Goal: Task Accomplishment & Management: Use online tool/utility

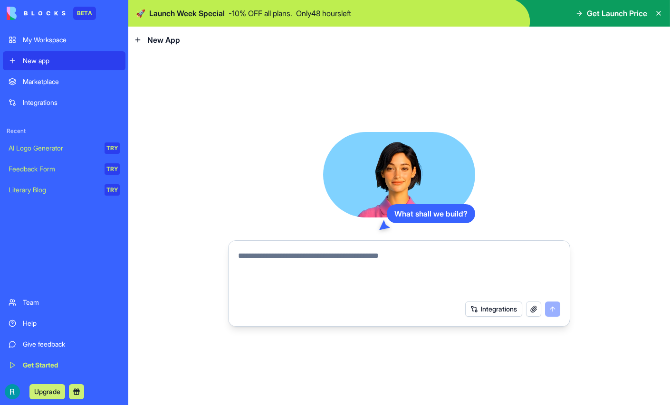
click at [283, 257] on textarea at bounding box center [399, 273] width 322 height 46
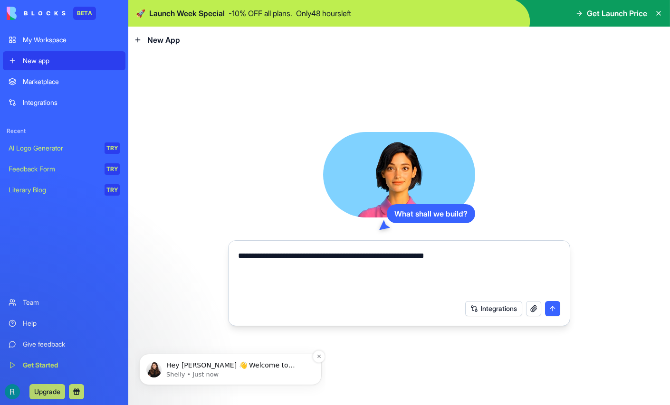
type textarea "**********"
click at [230, 371] on p "Shelly • Just now" at bounding box center [237, 375] width 143 height 9
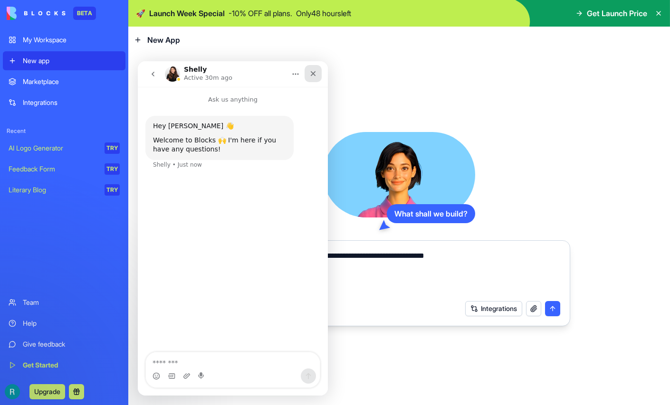
click at [315, 76] on icon "Close" at bounding box center [313, 74] width 8 height 8
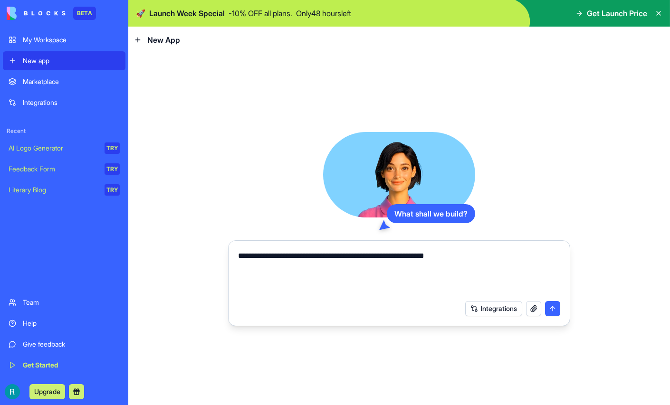
click at [551, 313] on button "submit" at bounding box center [552, 308] width 15 height 15
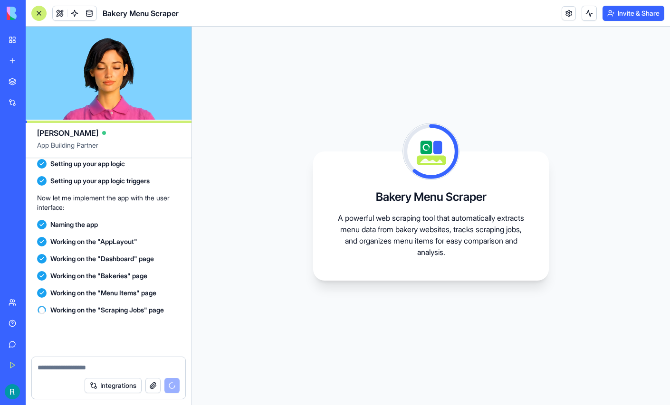
scroll to position [398, 0]
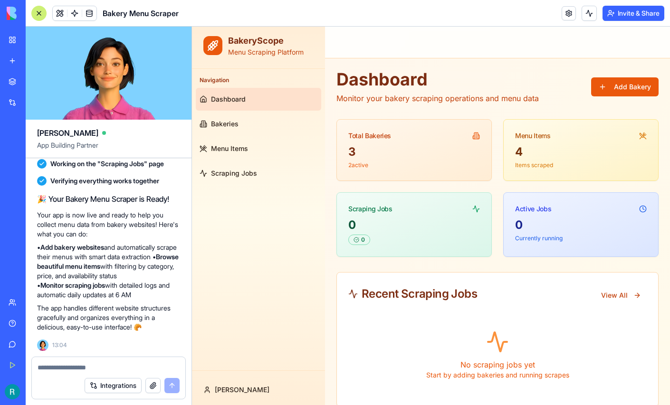
scroll to position [608, 0]
click at [86, 363] on textarea at bounding box center [109, 368] width 142 height 10
click at [224, 131] on link "Bakeries" at bounding box center [258, 124] width 125 height 23
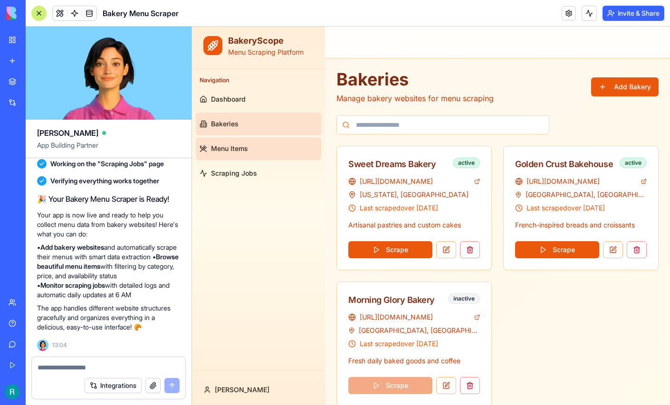
click at [228, 151] on span "Menu Items" at bounding box center [229, 149] width 37 height 10
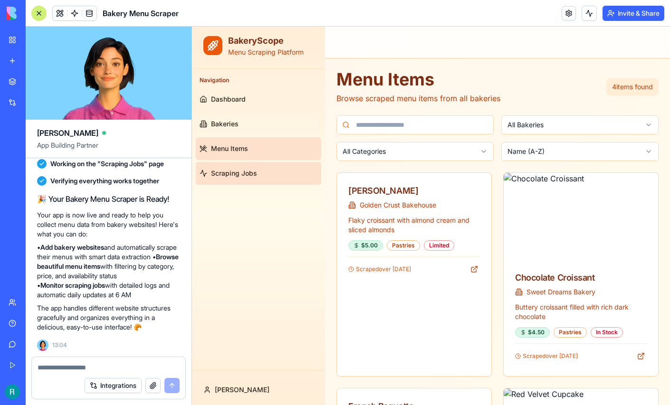
click at [233, 173] on span "Scraping Jobs" at bounding box center [234, 174] width 46 height 10
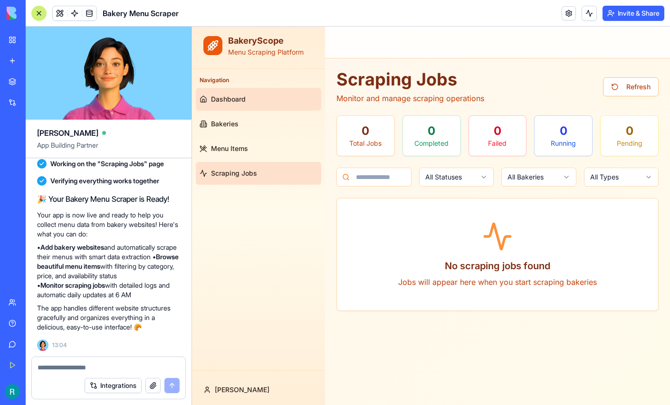
click at [225, 101] on span "Dashboard" at bounding box center [228, 100] width 35 height 10
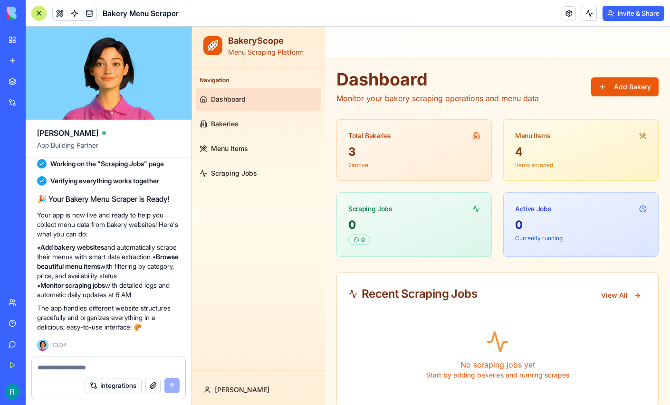
click at [87, 363] on textarea at bounding box center [109, 368] width 142 height 10
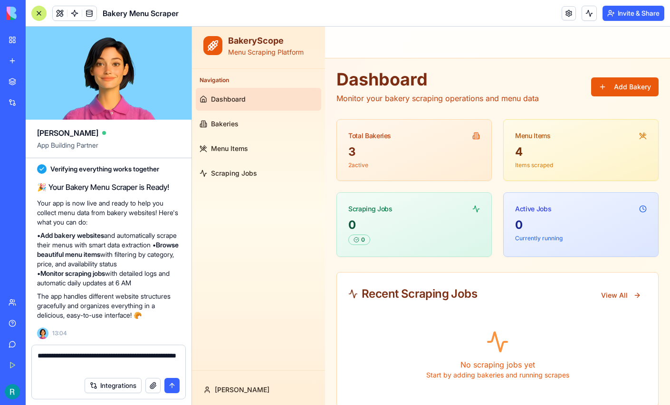
type textarea "**********"
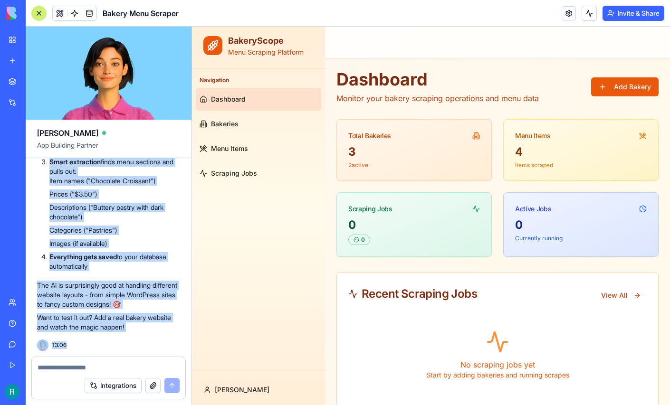
scroll to position [1483, 0]
drag, startPoint x: 37, startPoint y: 173, endPoint x: 175, endPoint y: 320, distance: 201.6
copy div "What I Actually Built 🔧 YES, this really works! Here's the magic behind it: 🤖 S…"
click at [147, 251] on div "Ha! I totally get your skepticism! 😄 Let me break down what actually happened h…" at bounding box center [108, 7] width 143 height 650
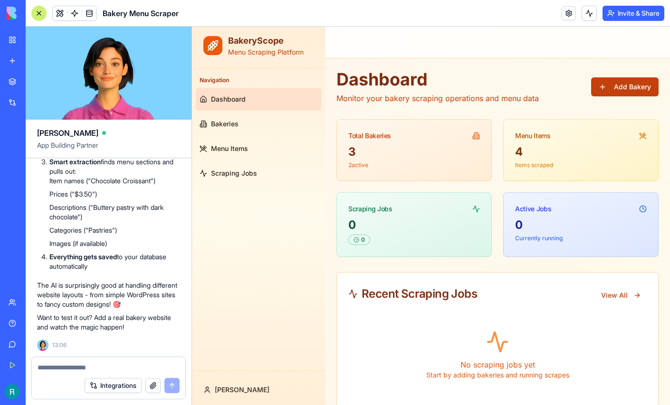
click at [620, 85] on button "Add Bakery" at bounding box center [624, 86] width 67 height 19
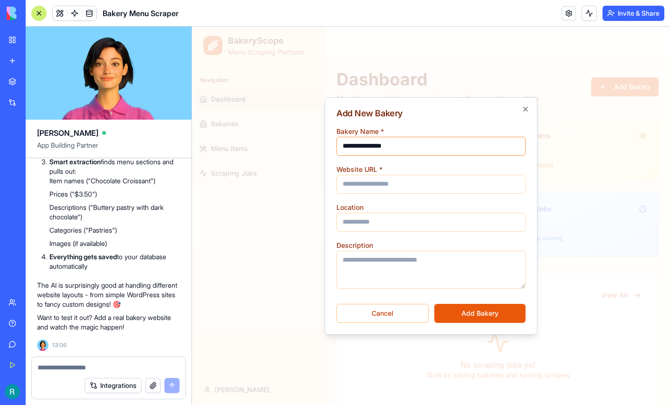
type input "**********"
click at [363, 183] on input "Website URL *" at bounding box center [430, 184] width 189 height 19
paste input "**********"
type input "**********"
click at [389, 223] on input "Location" at bounding box center [430, 222] width 189 height 19
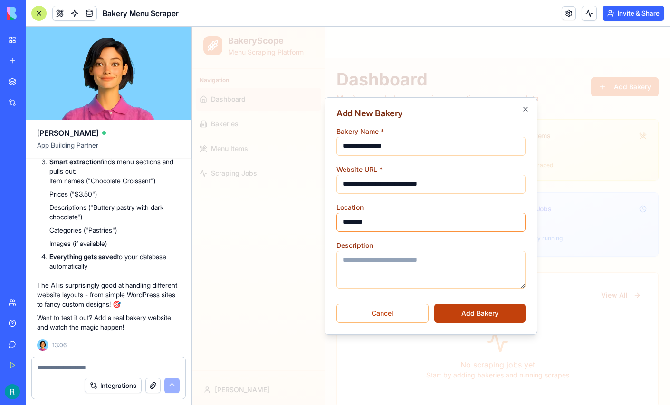
type input "********"
click at [468, 312] on button "Add Bakery" at bounding box center [479, 313] width 91 height 19
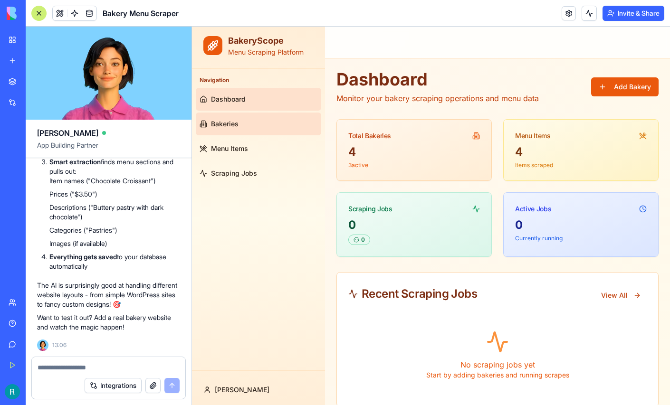
click at [248, 126] on link "Bakeries" at bounding box center [258, 124] width 125 height 23
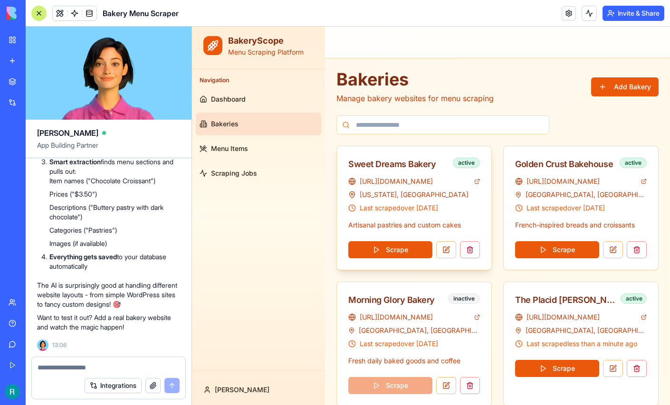
scroll to position [15, 0]
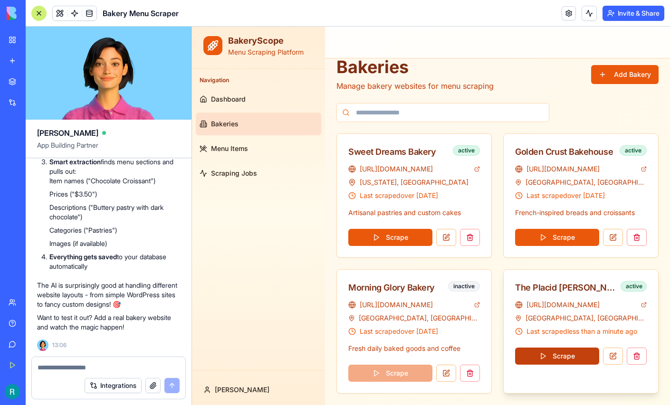
click at [544, 354] on button "Scrape" at bounding box center [557, 356] width 84 height 17
click at [614, 354] on button at bounding box center [613, 356] width 20 height 17
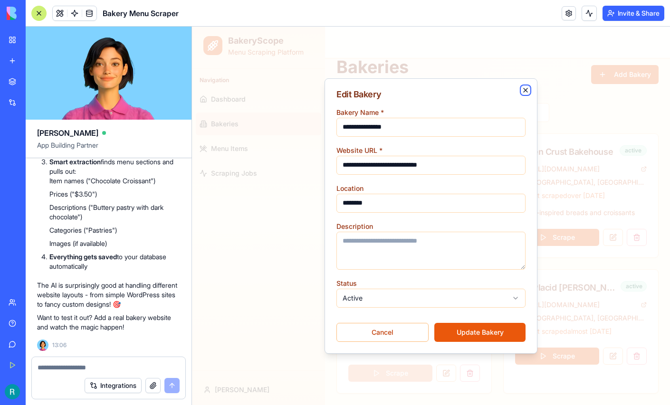
click at [527, 88] on icon "button" at bounding box center [526, 90] width 4 height 4
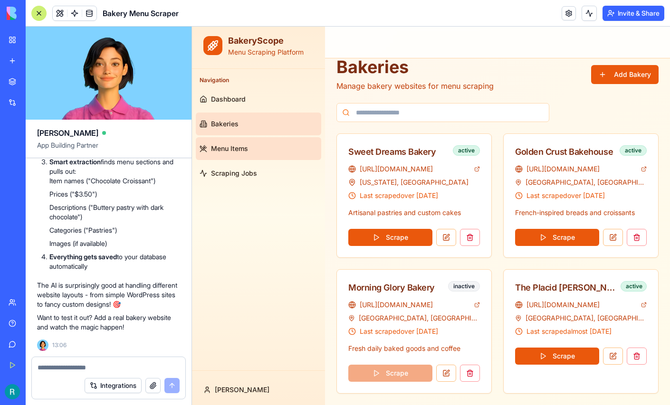
click at [257, 148] on link "Menu Items" at bounding box center [258, 148] width 125 height 23
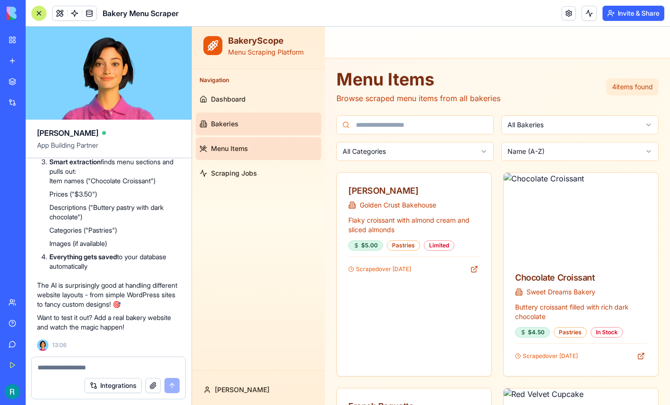
click at [243, 122] on link "Bakeries" at bounding box center [258, 124] width 125 height 23
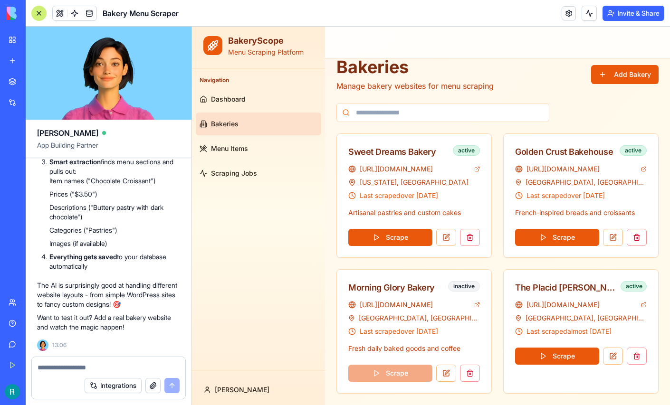
scroll to position [1483, 0]
click at [74, 363] on textarea at bounding box center [108, 368] width 140 height 10
click at [222, 148] on span "Menu Items" at bounding box center [229, 149] width 37 height 10
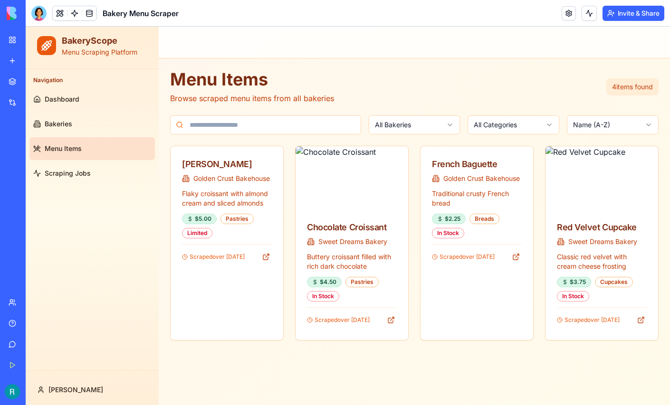
click at [442, 127] on html "BakeryScope Menu Scraping Platform Navigation Dashboard Bakeries Menu Items Scr…" at bounding box center [348, 216] width 644 height 379
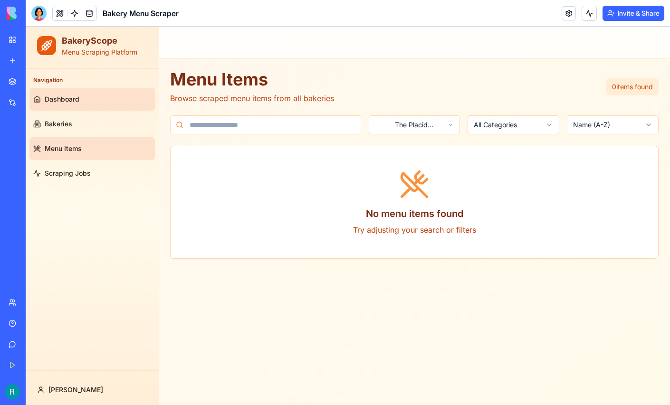
click at [68, 101] on span "Dashboard" at bounding box center [62, 100] width 35 height 10
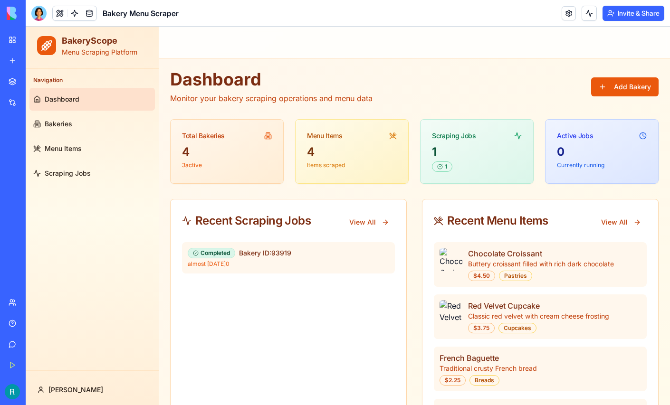
scroll to position [63, 0]
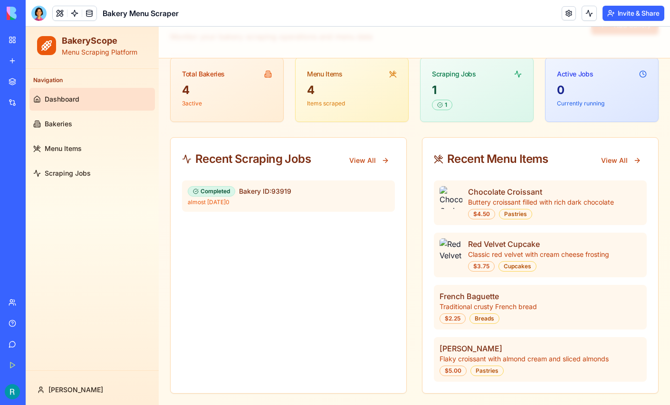
click at [32, 43] on div "My Workspace" at bounding box center [29, 40] width 12 height 10
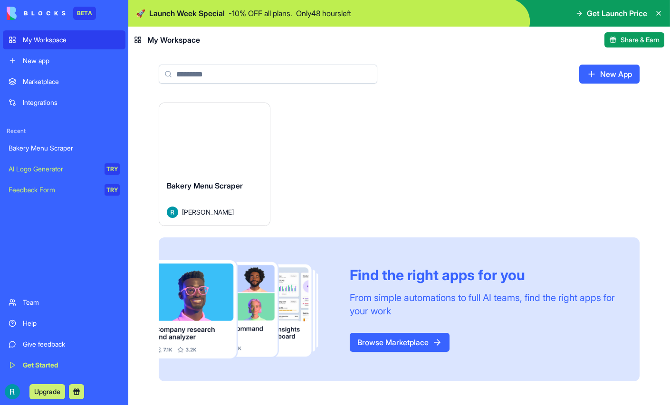
click at [234, 147] on button "Launch" at bounding box center [214, 137] width 71 height 19
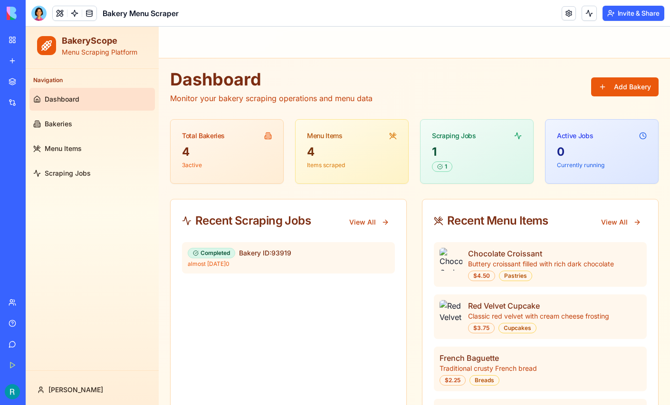
click at [35, 298] on div "Team" at bounding box center [29, 303] width 12 height 10
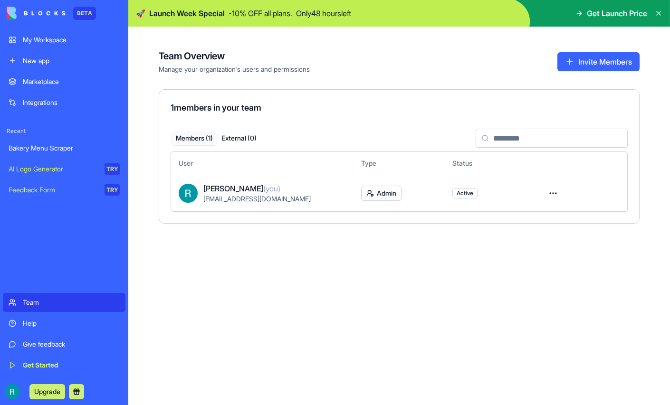
click at [143, 92] on div "Team Overview Manage your organization's users and permissions Invite Members 1…" at bounding box center [399, 216] width 542 height 379
click at [265, 43] on div "Team Overview Manage your organization's users and permissions Invite Members 1…" at bounding box center [399, 129] width 481 height 190
click at [39, 153] on div "Bakery Menu Scraper" at bounding box center [64, 148] width 111 height 10
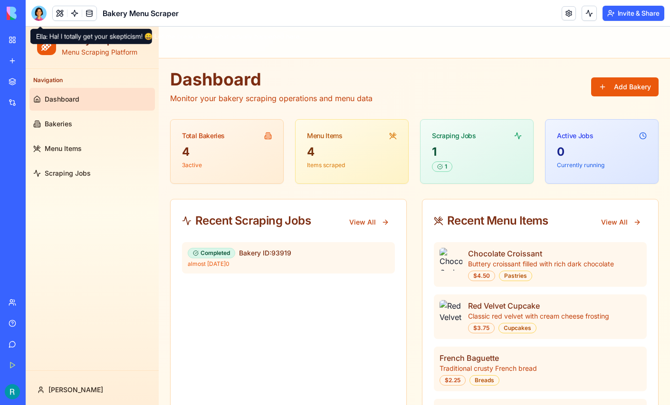
click at [41, 14] on div at bounding box center [38, 13] width 15 height 15
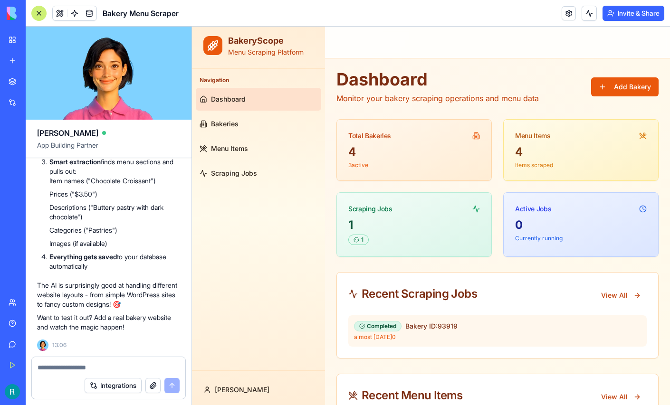
click at [67, 363] on textarea at bounding box center [109, 368] width 142 height 10
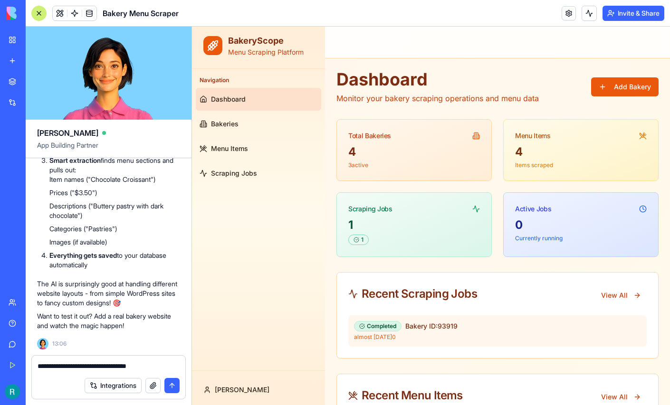
type textarea "**********"
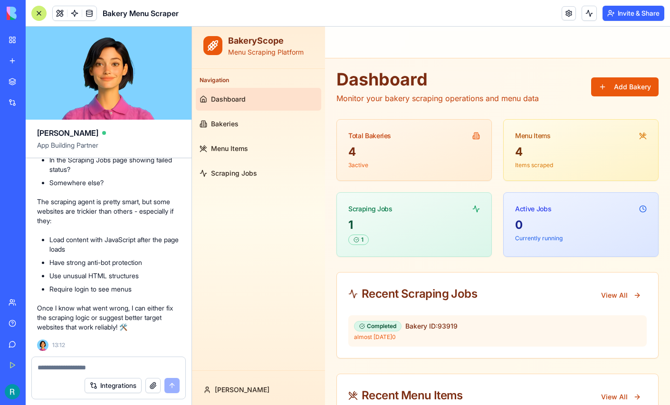
scroll to position [1648, 0]
click at [88, 366] on textarea at bounding box center [108, 368] width 140 height 10
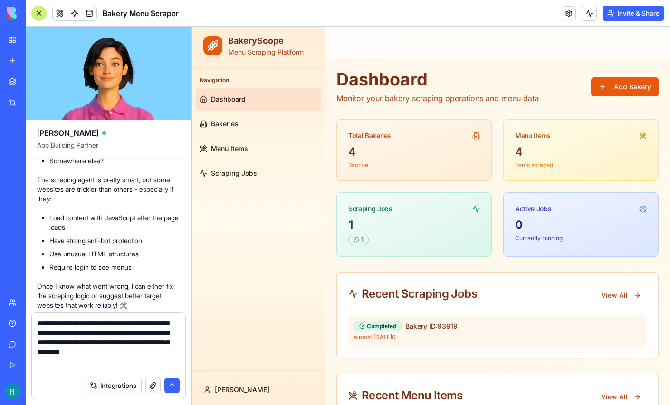
click at [102, 357] on textarea "**********" at bounding box center [108, 346] width 140 height 54
click at [125, 361] on textarea "**********" at bounding box center [108, 346] width 140 height 54
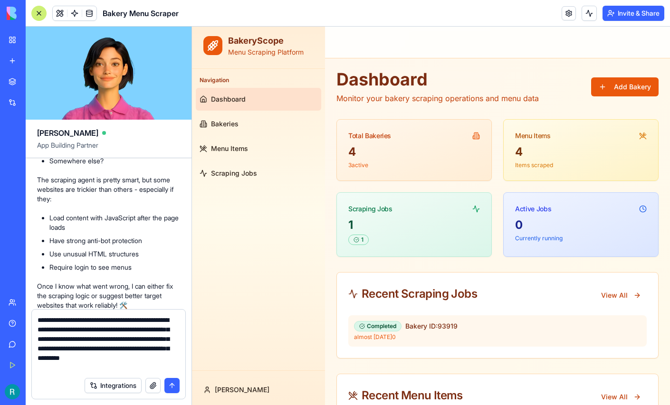
scroll to position [17, 0]
type textarea "**********"
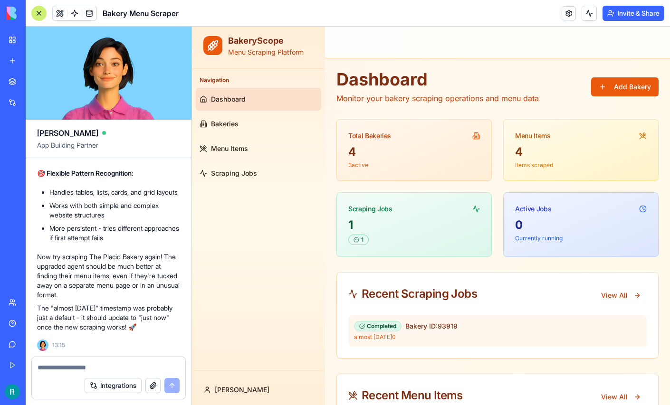
scroll to position [2553, 0]
click at [252, 124] on link "Bakeries" at bounding box center [258, 124] width 125 height 23
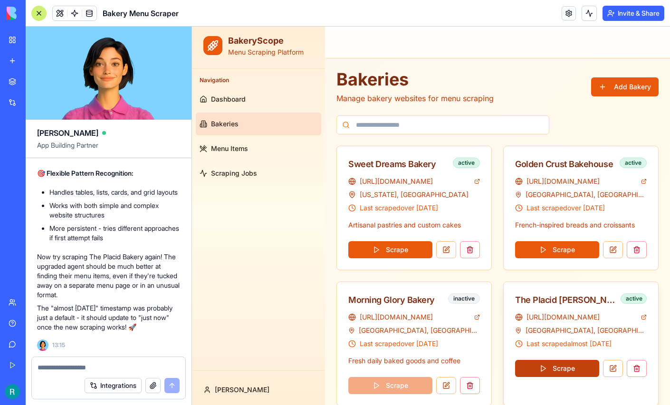
click at [555, 370] on button "Scrape" at bounding box center [557, 368] width 84 height 17
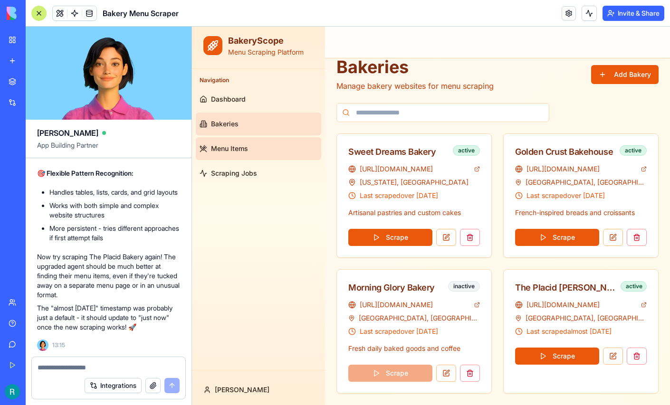
click at [244, 148] on span "Menu Items" at bounding box center [229, 149] width 37 height 10
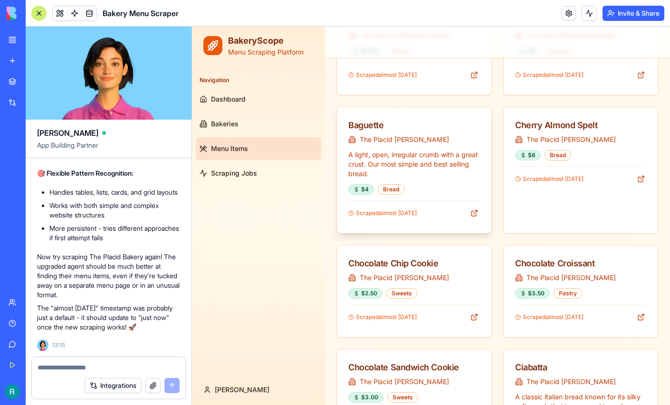
scroll to position [170, 0]
click at [109, 363] on textarea at bounding box center [108, 368] width 140 height 10
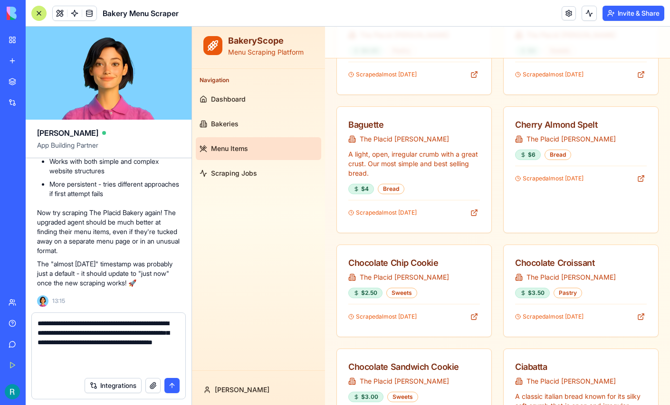
type textarea "**********"
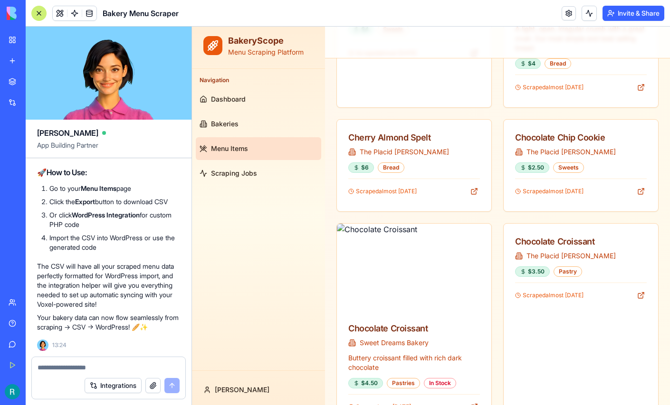
scroll to position [3259, 0]
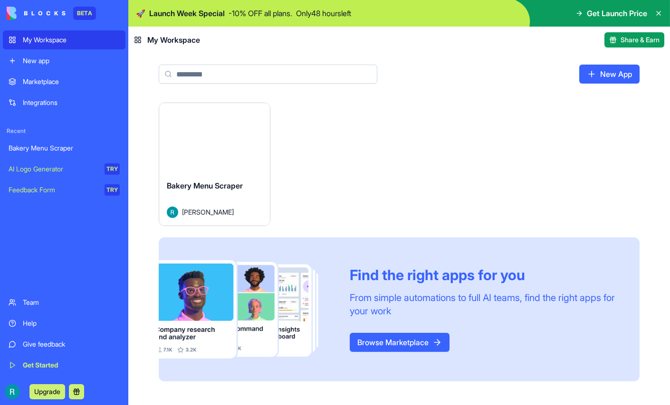
click at [575, 12] on icon at bounding box center [579, 14] width 8 height 8
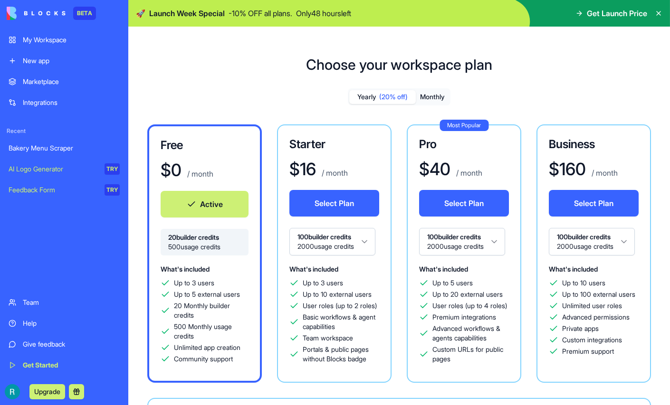
click at [437, 104] on button "Monthly" at bounding box center [432, 97] width 33 height 14
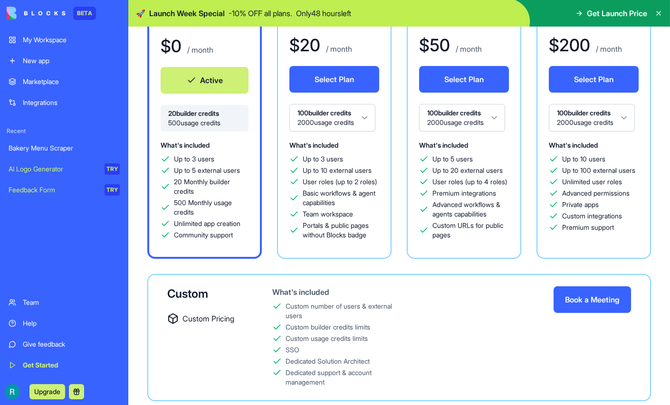
scroll to position [493, 0]
click at [52, 319] on div "Help" at bounding box center [71, 324] width 97 height 10
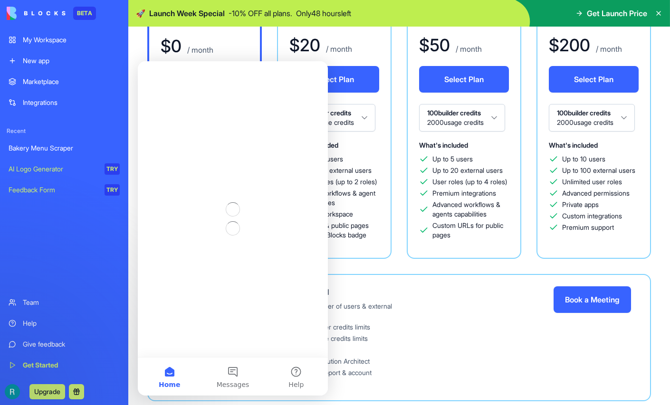
scroll to position [0, 0]
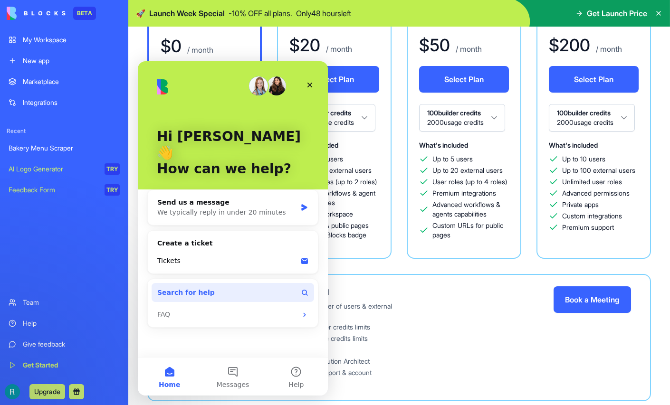
click at [208, 283] on button "Search for help" at bounding box center [233, 292] width 162 height 19
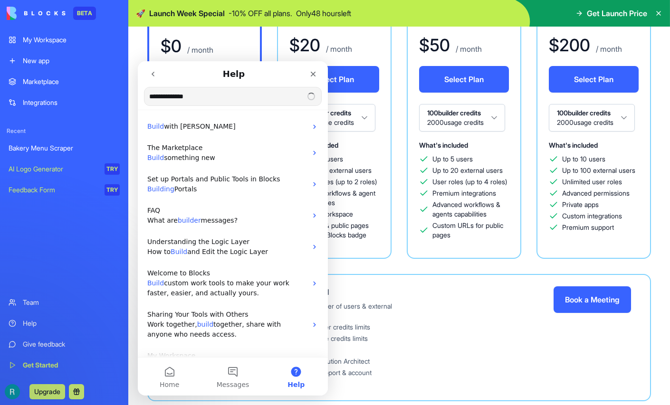
type input "**********"
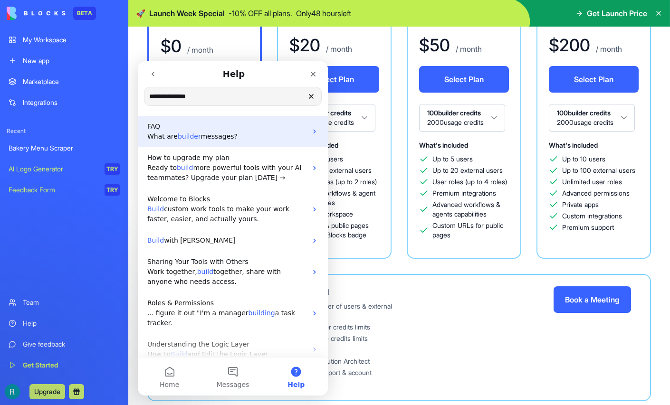
click at [210, 136] on span "messages?" at bounding box center [218, 137] width 37 height 8
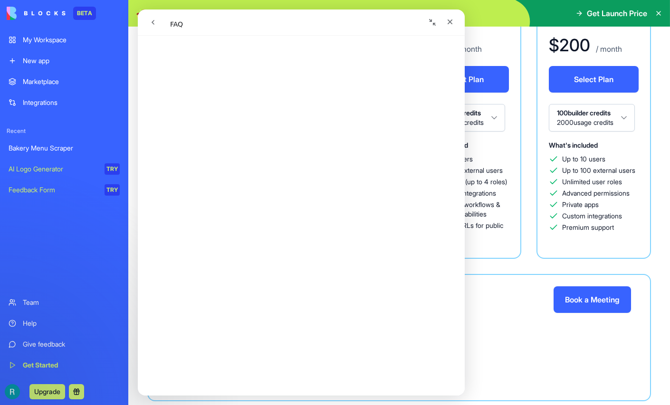
scroll to position [365, 0]
click at [152, 24] on icon "go back" at bounding box center [153, 23] width 8 height 8
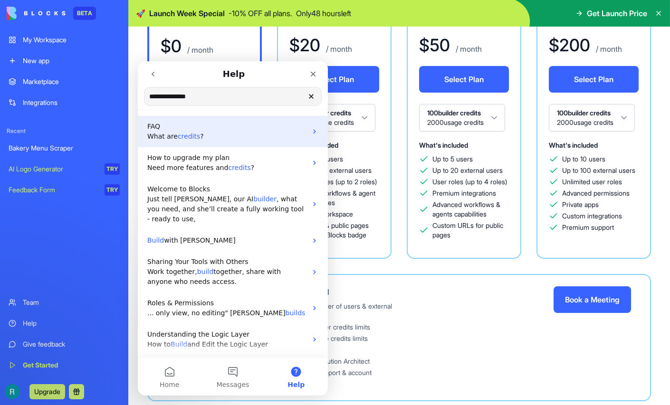
click at [189, 137] on span "credits" at bounding box center [189, 137] width 22 height 8
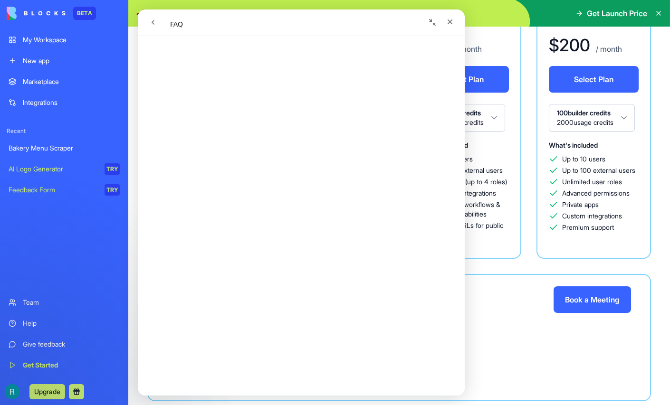
scroll to position [140, 0]
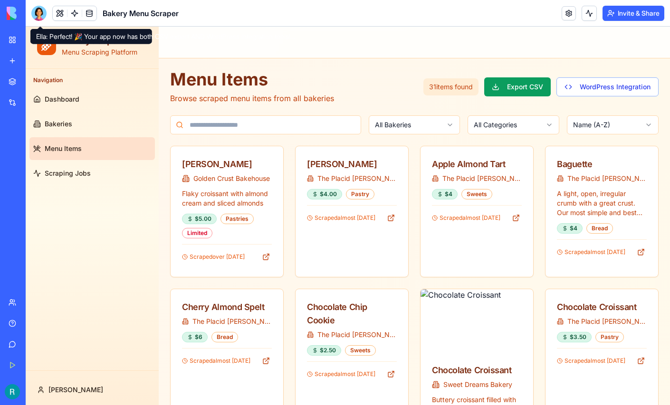
click at [40, 12] on div at bounding box center [38, 13] width 15 height 15
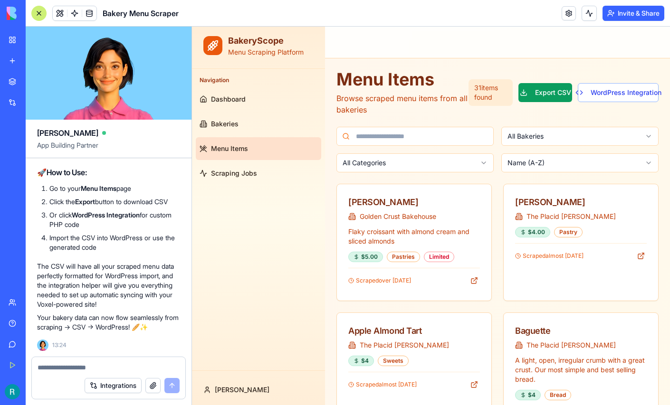
scroll to position [3676, 0]
click at [85, 363] on textarea at bounding box center [109, 368] width 142 height 10
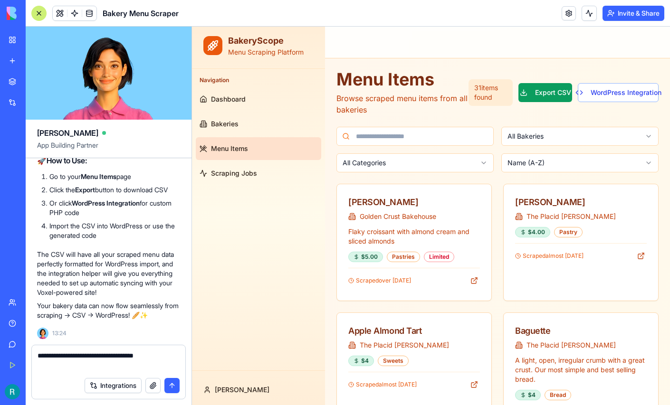
type textarea "**********"
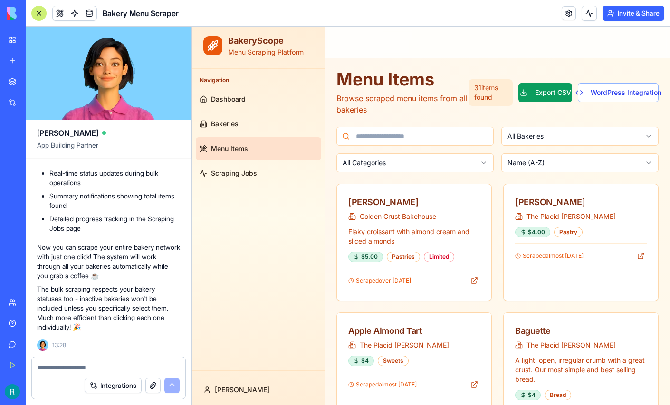
scroll to position [4448, 0]
click at [94, 363] on textarea at bounding box center [108, 368] width 140 height 10
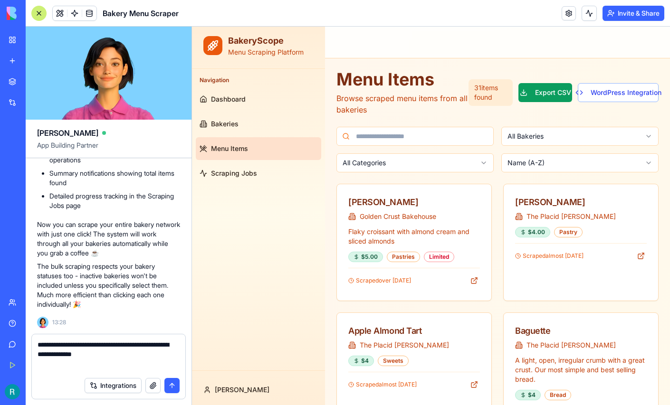
type textarea "**********"
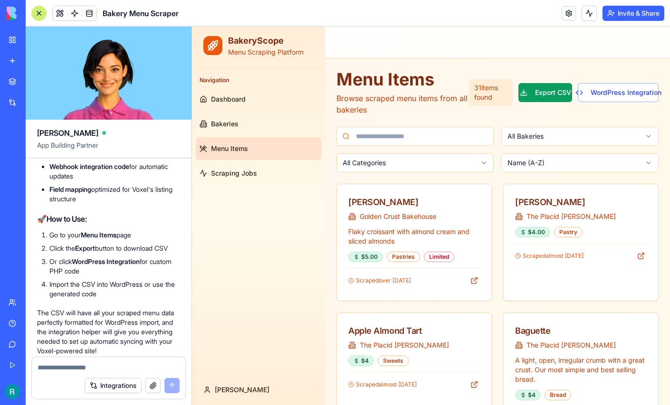
scroll to position [2796, 0]
